Goal: Information Seeking & Learning: Learn about a topic

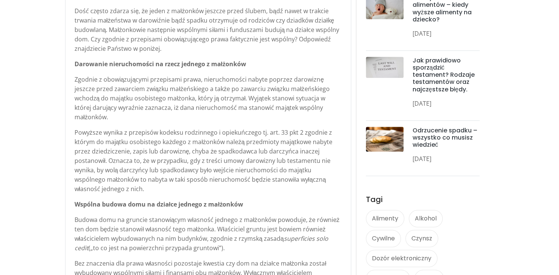
scroll to position [351, 0]
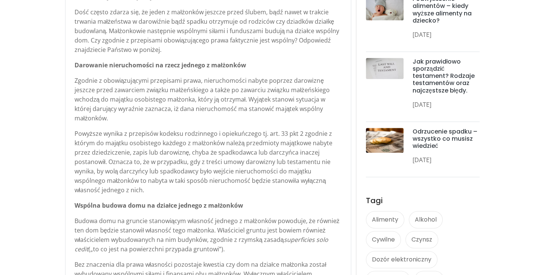
click at [233, 139] on p "Powyższe wynika z przepisów kodeksu rodzinnego i opiekuńczego tj. art. 33 pkt 2…" at bounding box center [207, 162] width 267 height 66
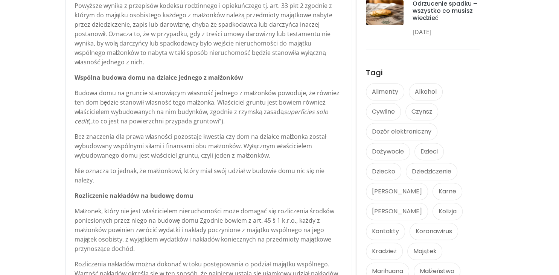
scroll to position [483, 0]
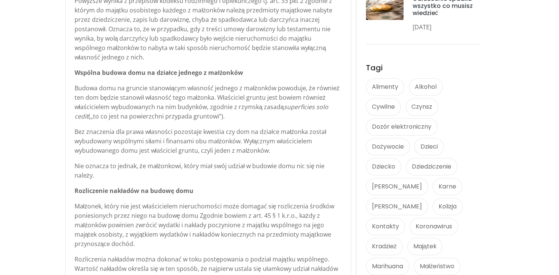
drag, startPoint x: 264, startPoint y: 106, endPoint x: 289, endPoint y: 140, distance: 42.1
click at [289, 140] on div "Podział majątku - wspólny dom na działce małżonka Dość często zdarza się, że je…" at bounding box center [207, 212] width 267 height 707
click at [289, 140] on p "Bez znaczenia dla prawa własności pozostaje kwestia czy dom na działce małżonka…" at bounding box center [207, 141] width 267 height 28
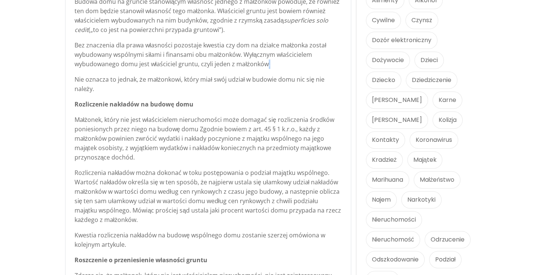
scroll to position [571, 0]
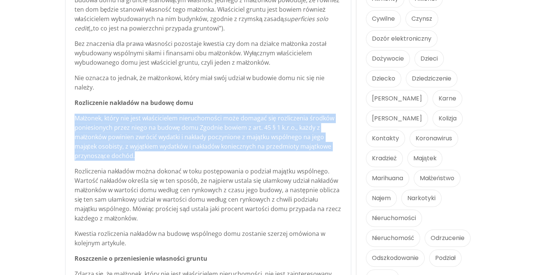
drag, startPoint x: 285, startPoint y: 94, endPoint x: 289, endPoint y: 148, distance: 53.5
click at [289, 148] on div "Podział majątku - wspólny dom na działce małżonka Dość często zdarza się, że je…" at bounding box center [207, 125] width 267 height 707
click at [289, 148] on p "Małżonek, który nie jest właścicielem nieruchomości może domagać się rozliczeni…" at bounding box center [207, 137] width 267 height 47
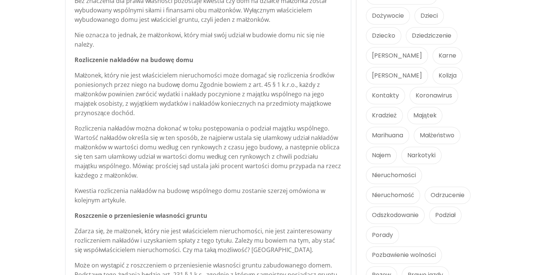
scroll to position [615, 0]
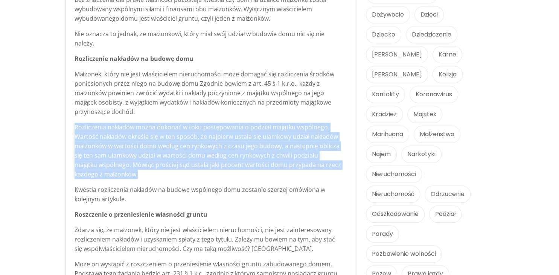
drag, startPoint x: 279, startPoint y: 169, endPoint x: 291, endPoint y: 104, distance: 65.3
click at [291, 104] on div "Podział majątku - wspólny dom na działce małżonka Dość często zdarza się, że je…" at bounding box center [207, 80] width 267 height 707
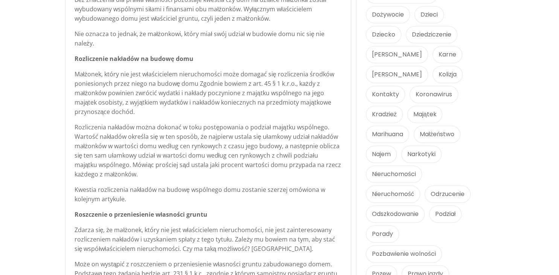
click at [291, 104] on p "Małżonek, który nie jest właścicielem nieruchomości może domagać się rozliczeni…" at bounding box center [207, 93] width 267 height 47
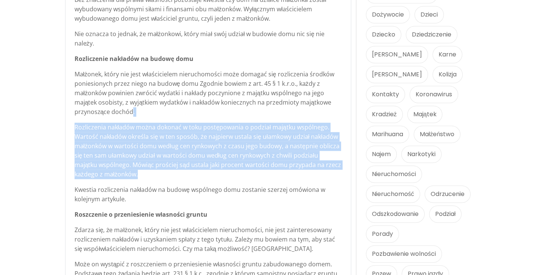
drag, startPoint x: 291, startPoint y: 104, endPoint x: 291, endPoint y: 163, distance: 59.1
click at [291, 163] on div "Podział majątku - wspólny dom na działce małżonka Dość często zdarza się, że je…" at bounding box center [207, 80] width 267 height 707
click at [291, 163] on p "Rozliczenia nakładów można dokonać w toku postępowania o podział majątku wspóln…" at bounding box center [207, 151] width 267 height 56
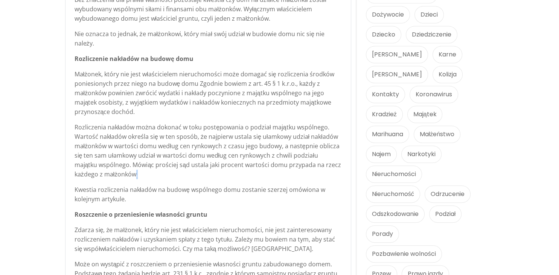
click at [291, 163] on p "Rozliczenia nakładów można dokonać w toku postępowania o podział majątku wspóln…" at bounding box center [207, 151] width 267 height 56
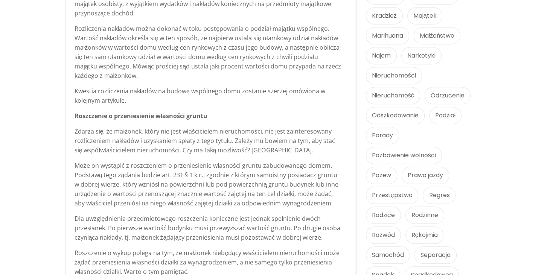
scroll to position [713, 0]
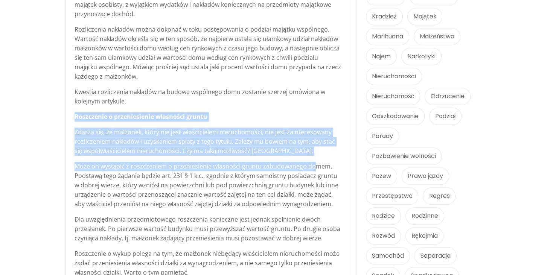
drag, startPoint x: 300, startPoint y: 89, endPoint x: 311, endPoint y: 150, distance: 61.8
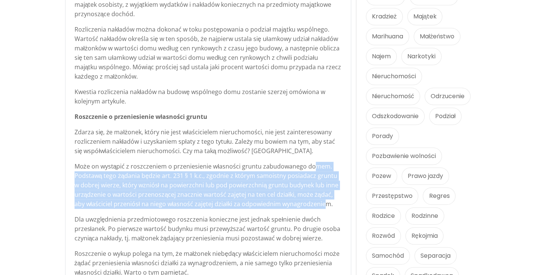
drag, startPoint x: 311, startPoint y: 150, endPoint x: 310, endPoint y: 201, distance: 50.8
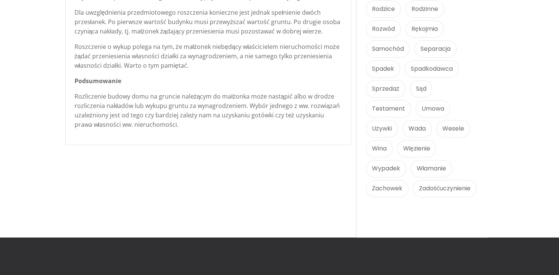
scroll to position [919, 0]
